Goal: Find contact information: Find contact information

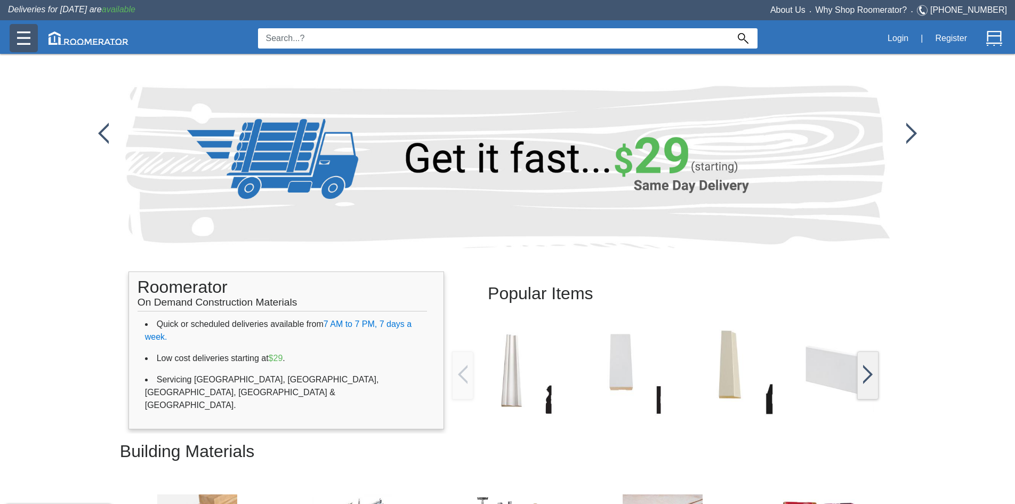
click at [20, 35] on img at bounding box center [23, 37] width 13 height 13
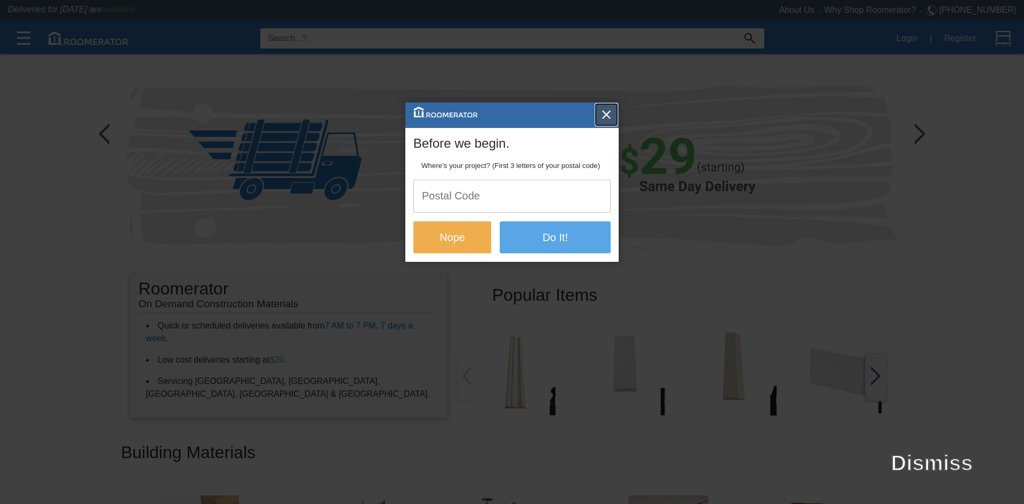
click at [610, 110] on img "button" at bounding box center [606, 114] width 11 height 11
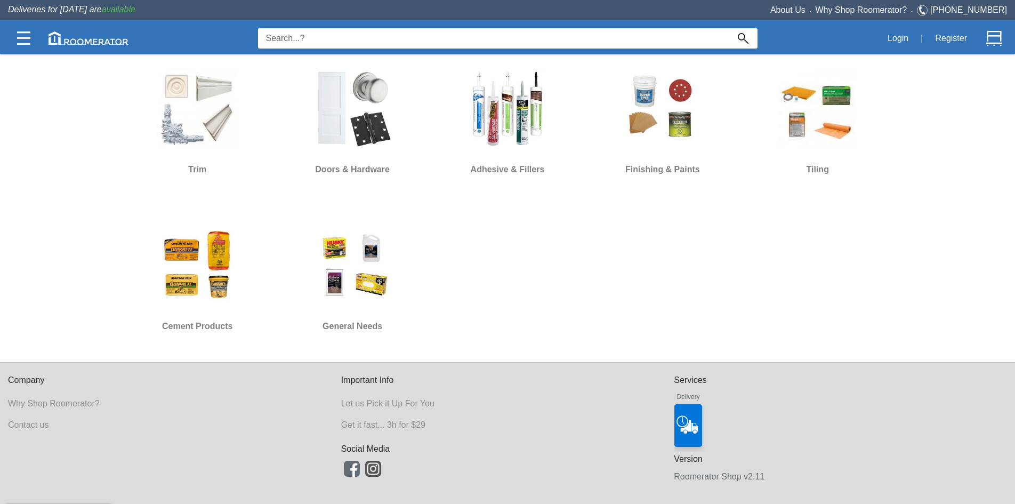
scroll to position [740, 0]
click at [383, 468] on li at bounding box center [373, 467] width 21 height 21
click at [372, 465] on img at bounding box center [373, 468] width 16 height 16
click at [33, 427] on link "Contact us" at bounding box center [28, 424] width 41 height 9
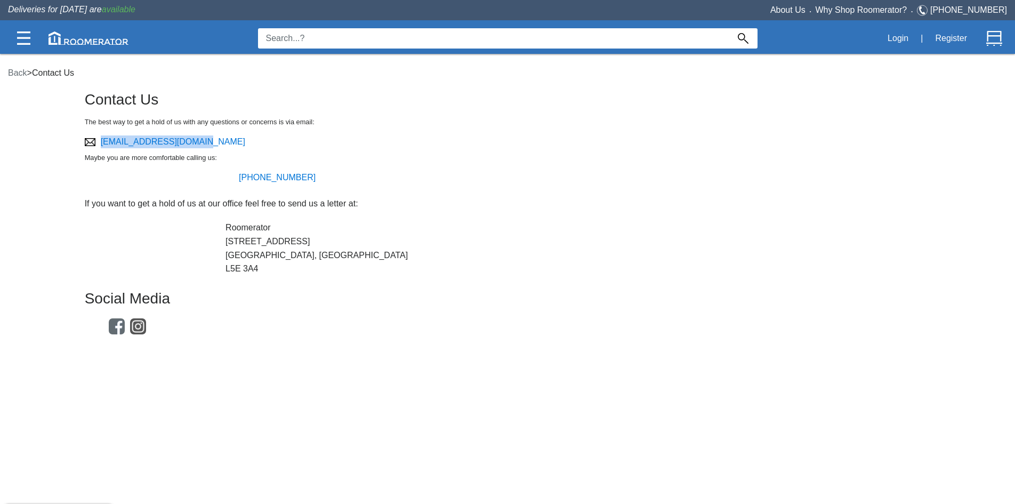
drag, startPoint x: 205, startPoint y: 140, endPoint x: 102, endPoint y: 136, distance: 103.0
click at [102, 136] on div "The best way to get a hold of us with any questions or concerns is via email: […" at bounding box center [508, 204] width 846 height 174
copy link "[EMAIL_ADDRESS][DOMAIN_NAME]"
